Goal: Contribute content: Add original content to the website for others to see

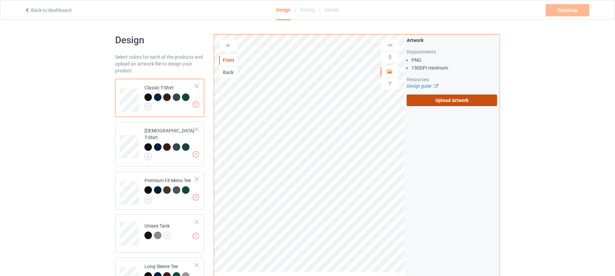
click at [454, 100] on label "Upload Artwork" at bounding box center [452, 101] width 91 height 12
click at [0, 0] on input "Upload Artwork" at bounding box center [0, 0] width 0 height 0
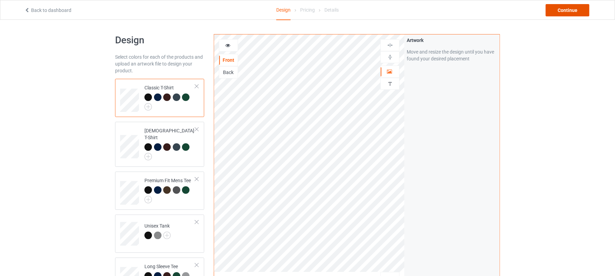
click at [566, 11] on div "Continue" at bounding box center [568, 10] width 44 height 12
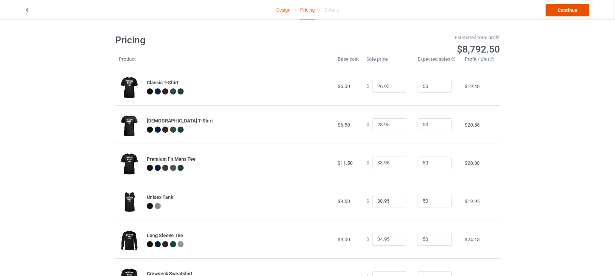
click at [570, 9] on link "Continue" at bounding box center [568, 10] width 44 height 12
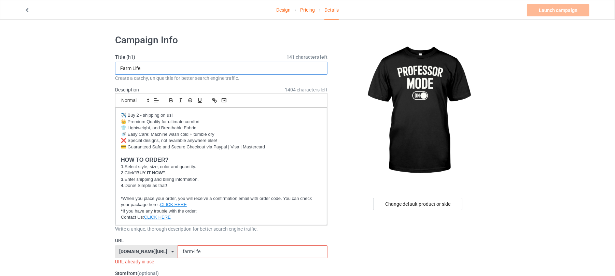
drag, startPoint x: 153, startPoint y: 65, endPoint x: 43, endPoint y: 65, distance: 110.0
drag, startPoint x: 140, startPoint y: 66, endPoint x: 116, endPoint y: 66, distance: 23.6
click at [116, 66] on input "Professor Mode On" at bounding box center [221, 68] width 213 height 13
drag, startPoint x: 141, startPoint y: 69, endPoint x: 70, endPoint y: 69, distance: 71.1
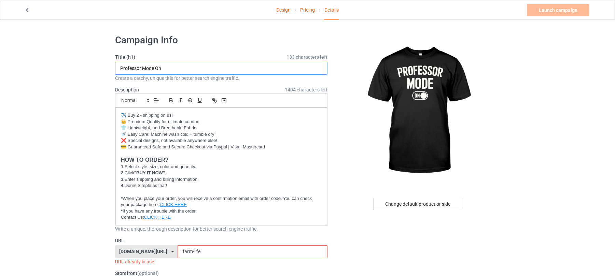
type input "Professor Mode On"
click at [139, 67] on input "Professor Mode On" at bounding box center [221, 68] width 213 height 13
drag, startPoint x: 141, startPoint y: 66, endPoint x: 96, endPoint y: 66, distance: 44.4
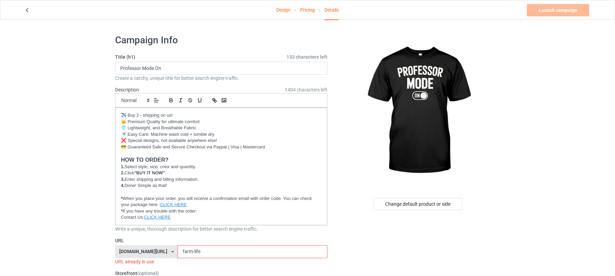
drag, startPoint x: 202, startPoint y: 251, endPoint x: 140, endPoint y: 253, distance: 61.6
click at [140, 253] on div "shirtenergy.com/ shirtenergy.com/ teechip.com/ 6273c5abfddeea00434bafb3 587d0d4…" at bounding box center [221, 252] width 213 height 13
paste input "Professor"
drag, startPoint x: 174, startPoint y: 253, endPoint x: 198, endPoint y: 256, distance: 23.7
click at [178, 253] on input "Professor" at bounding box center [253, 252] width 150 height 13
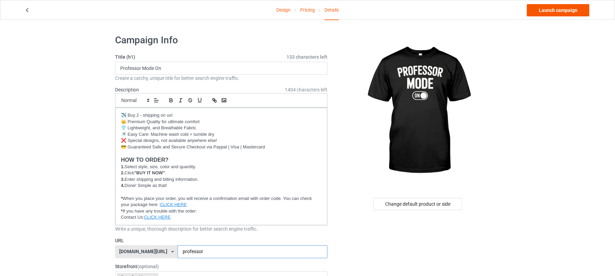
type input "professor"
click at [549, 10] on link "Launch campaign" at bounding box center [558, 10] width 63 height 12
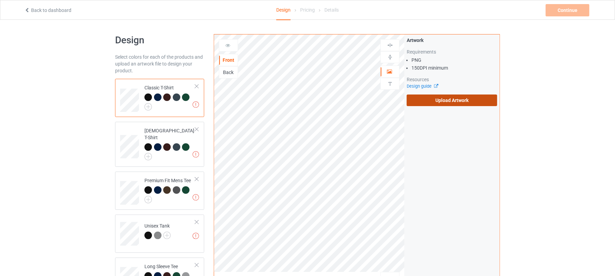
click at [448, 96] on label "Upload Artwork" at bounding box center [452, 101] width 91 height 12
click at [0, 0] on input "Upload Artwork" at bounding box center [0, 0] width 0 height 0
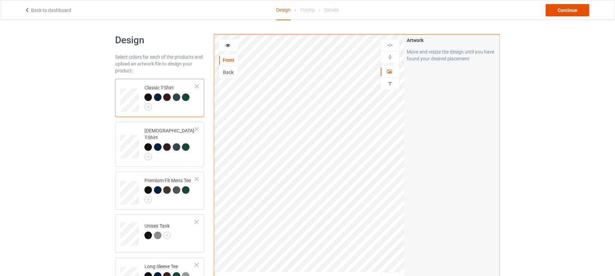
click at [578, 11] on div "Continue" at bounding box center [568, 10] width 44 height 12
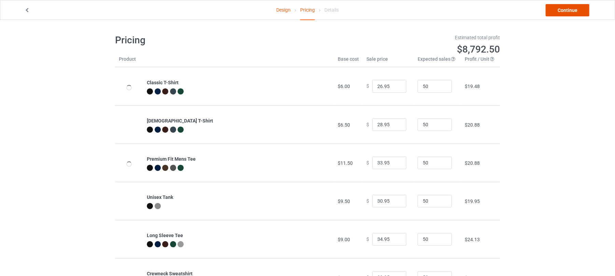
click at [564, 10] on link "Continue" at bounding box center [568, 10] width 44 height 12
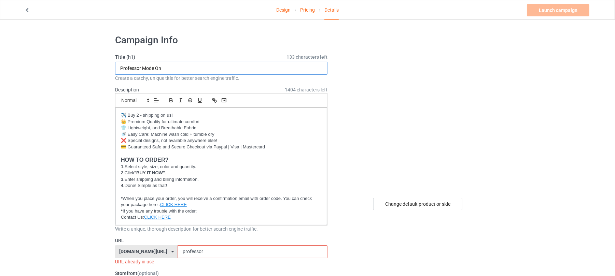
drag, startPoint x: 202, startPoint y: 72, endPoint x: 33, endPoint y: 69, distance: 169.2
paste input "Ow Ow Ow"
type input "Ow Ow Ow"
drag, startPoint x: 203, startPoint y: 248, endPoint x: 140, endPoint y: 249, distance: 62.6
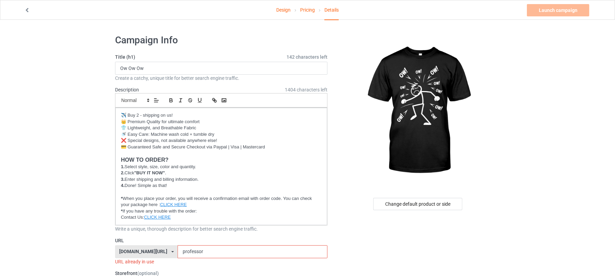
click at [134, 249] on div "shirtenergy.com/ shirtenergy.com/ teechip.com/ 6273c5abfddeea00434bafb3 587d0d4…" at bounding box center [221, 252] width 213 height 13
paste input "Ow Ow Ow"
type input "ow-ow-ow"
click at [572, 10] on link "Launch campaign" at bounding box center [558, 10] width 63 height 12
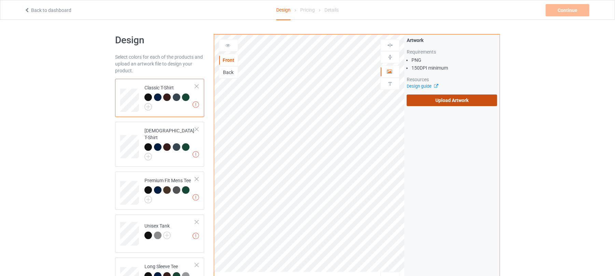
click at [434, 105] on label "Upload Artwork" at bounding box center [452, 101] width 91 height 12
click at [0, 0] on input "Upload Artwork" at bounding box center [0, 0] width 0 height 0
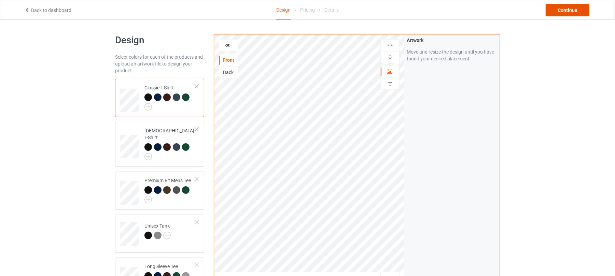
click at [567, 12] on div "Continue" at bounding box center [568, 10] width 44 height 12
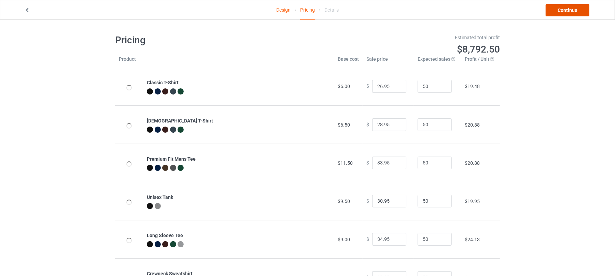
click at [580, 11] on link "Continue" at bounding box center [568, 10] width 44 height 12
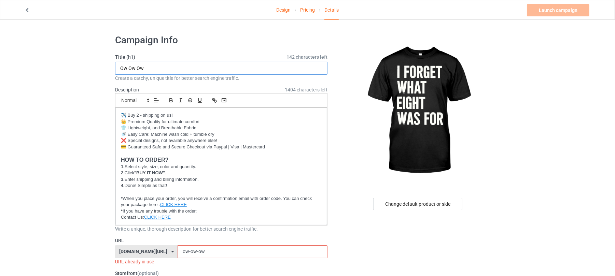
drag, startPoint x: 173, startPoint y: 65, endPoint x: 33, endPoint y: 70, distance: 140.2
drag, startPoint x: 136, startPoint y: 66, endPoint x: 81, endPoint y: 68, distance: 55.1
drag, startPoint x: 136, startPoint y: 67, endPoint x: 82, endPoint y: 67, distance: 54.0
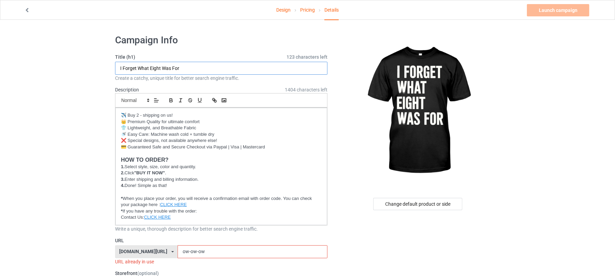
type input "I Forget What Eight Was For"
drag, startPoint x: 205, startPoint y: 250, endPoint x: 127, endPoint y: 247, distance: 78.0
click at [128, 248] on div "shirtenergy.com/ shirtenergy.com/ teechip.com/ 6273c5abfddeea00434bafb3 587d0d4…" at bounding box center [221, 252] width 213 height 13
paste input "I Forget"
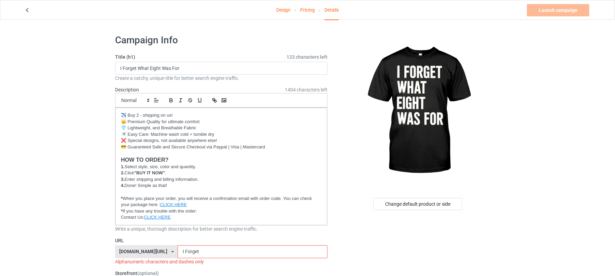
click at [178, 253] on input "I Forget" at bounding box center [253, 252] width 150 height 13
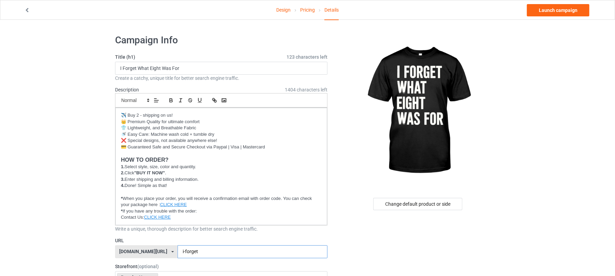
type input "i-forget"
click at [552, 11] on link "Launch campaign" at bounding box center [558, 10] width 63 height 12
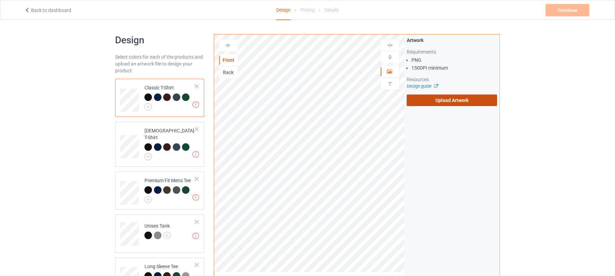
click at [451, 101] on label "Upload Artwork" at bounding box center [452, 101] width 91 height 12
click at [0, 0] on input "Upload Artwork" at bounding box center [0, 0] width 0 height 0
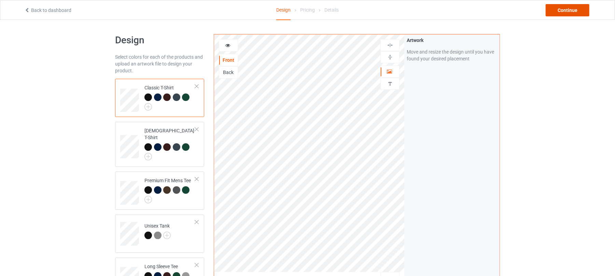
click at [571, 12] on div "Continue" at bounding box center [568, 10] width 44 height 12
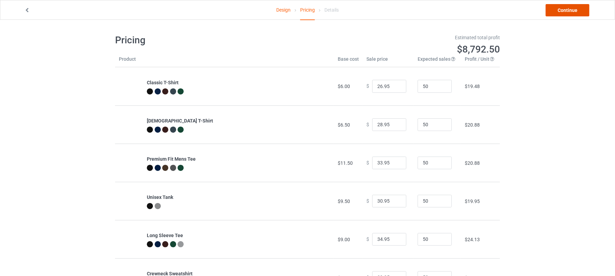
click at [575, 13] on link "Continue" at bounding box center [568, 10] width 44 height 12
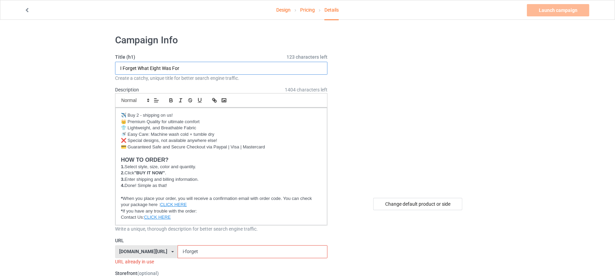
drag, startPoint x: 199, startPoint y: 69, endPoint x: 0, endPoint y: 66, distance: 198.6
type input "Eagles"
drag, startPoint x: 148, startPoint y: 69, endPoint x: 30, endPoint y: 67, distance: 117.6
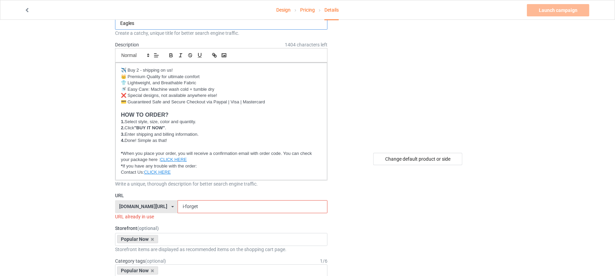
scroll to position [45, 0]
drag, startPoint x: 202, startPoint y: 207, endPoint x: 133, endPoint y: 206, distance: 69.7
paste input "Eagles"
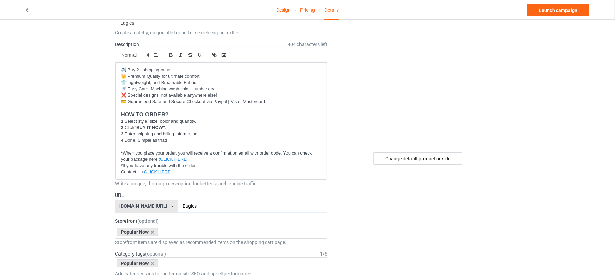
click at [178, 208] on input "Eagles" at bounding box center [253, 206] width 150 height 13
type input "eagles"
click at [260, 207] on input "eagles" at bounding box center [253, 206] width 150 height 13
click at [562, 9] on link "Launch campaign" at bounding box center [558, 10] width 63 height 12
